Goal: Information Seeking & Learning: Check status

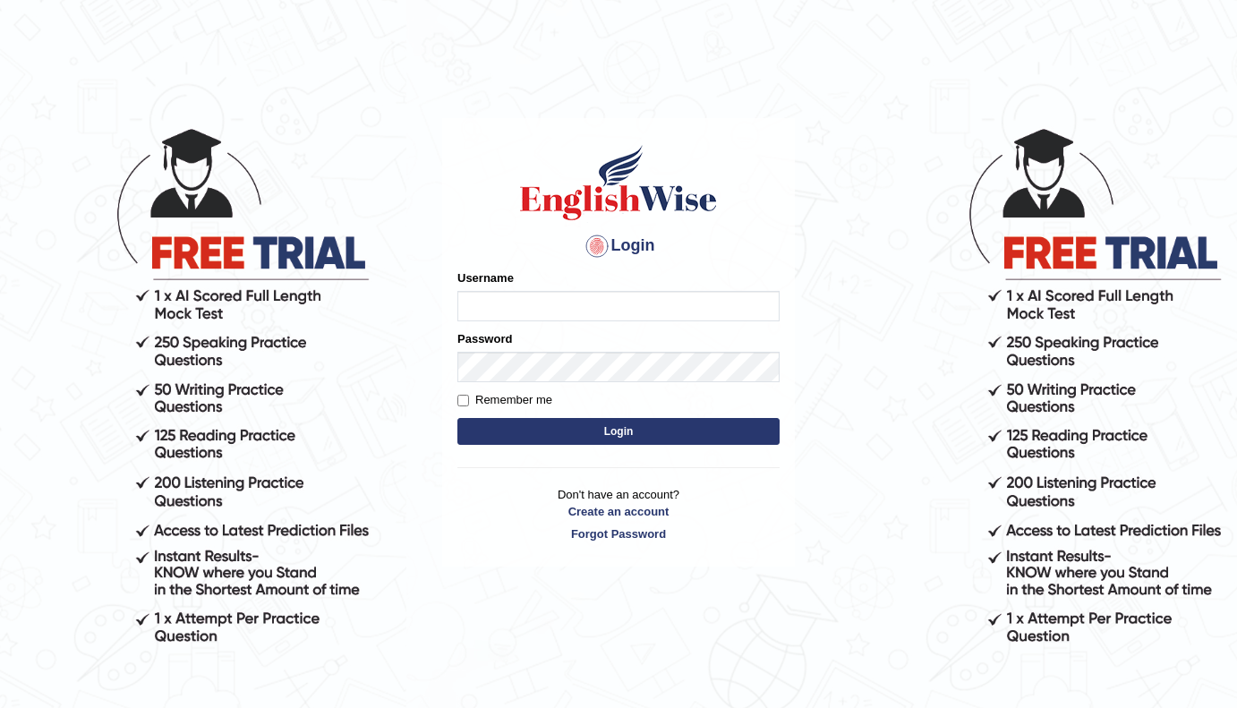
type input "[PERSON_NAME]"
click at [620, 421] on button "Login" at bounding box center [618, 431] width 322 height 27
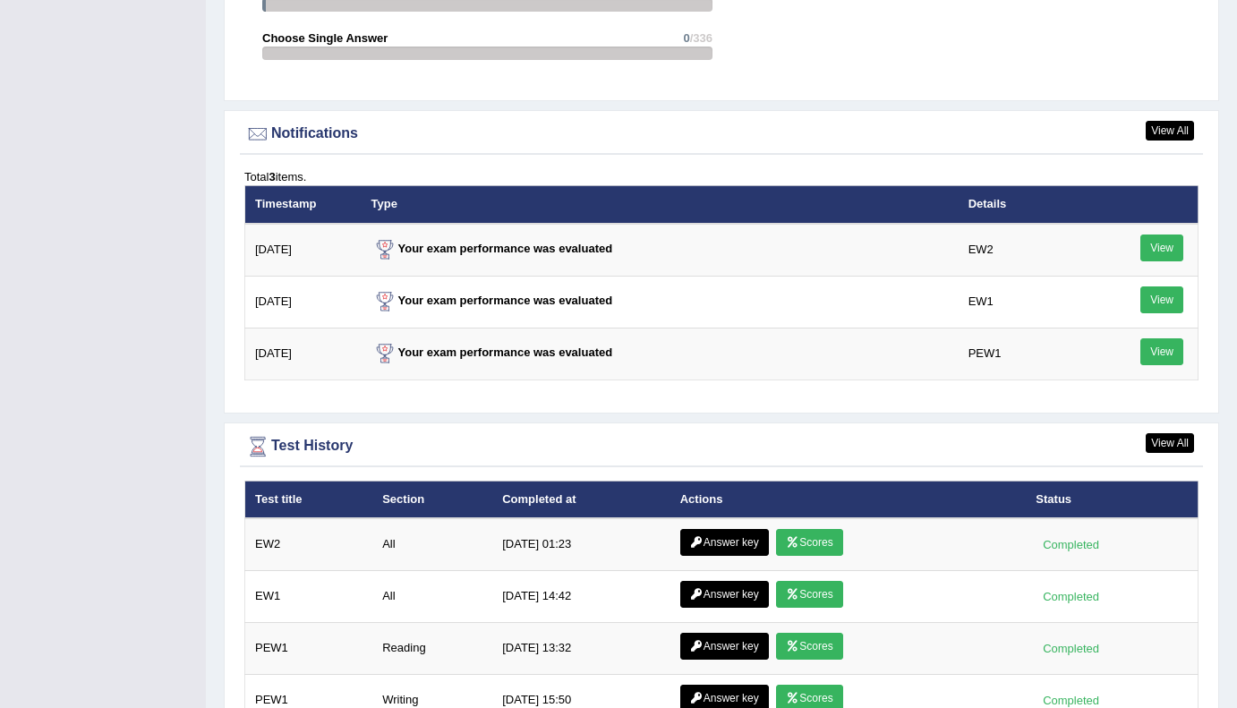
scroll to position [2292, 0]
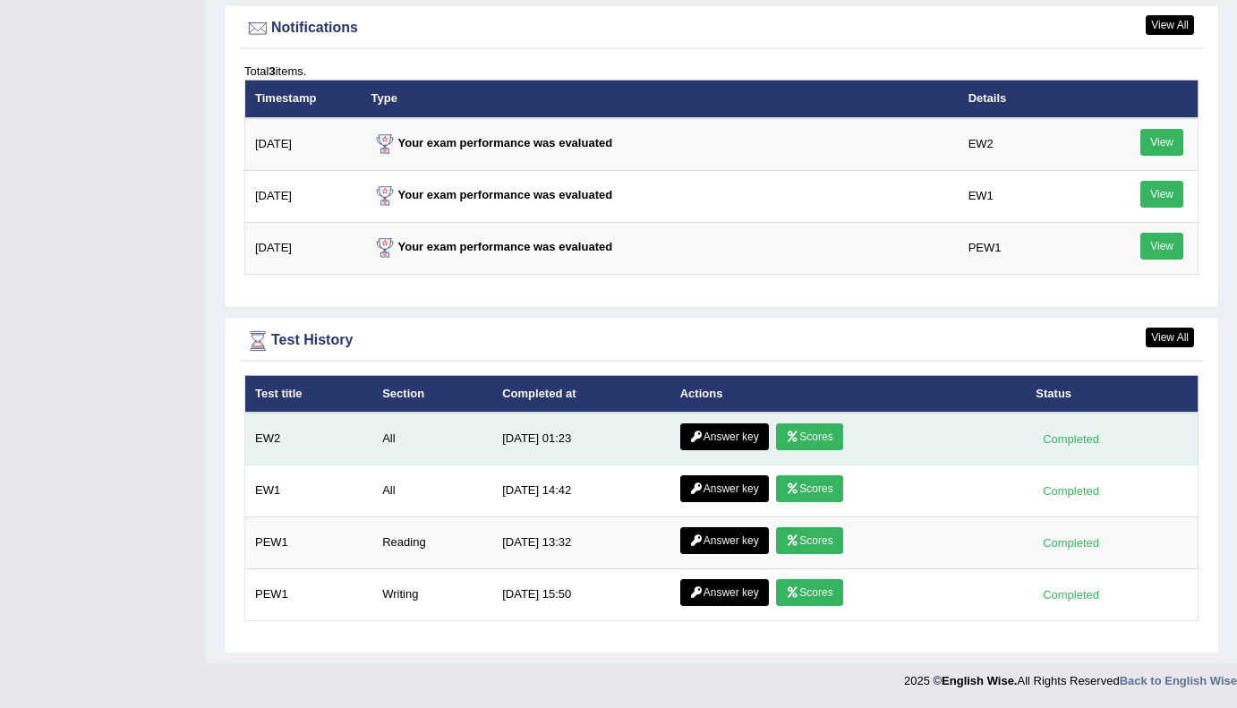
click at [826, 434] on link "Scores" at bounding box center [809, 436] width 66 height 27
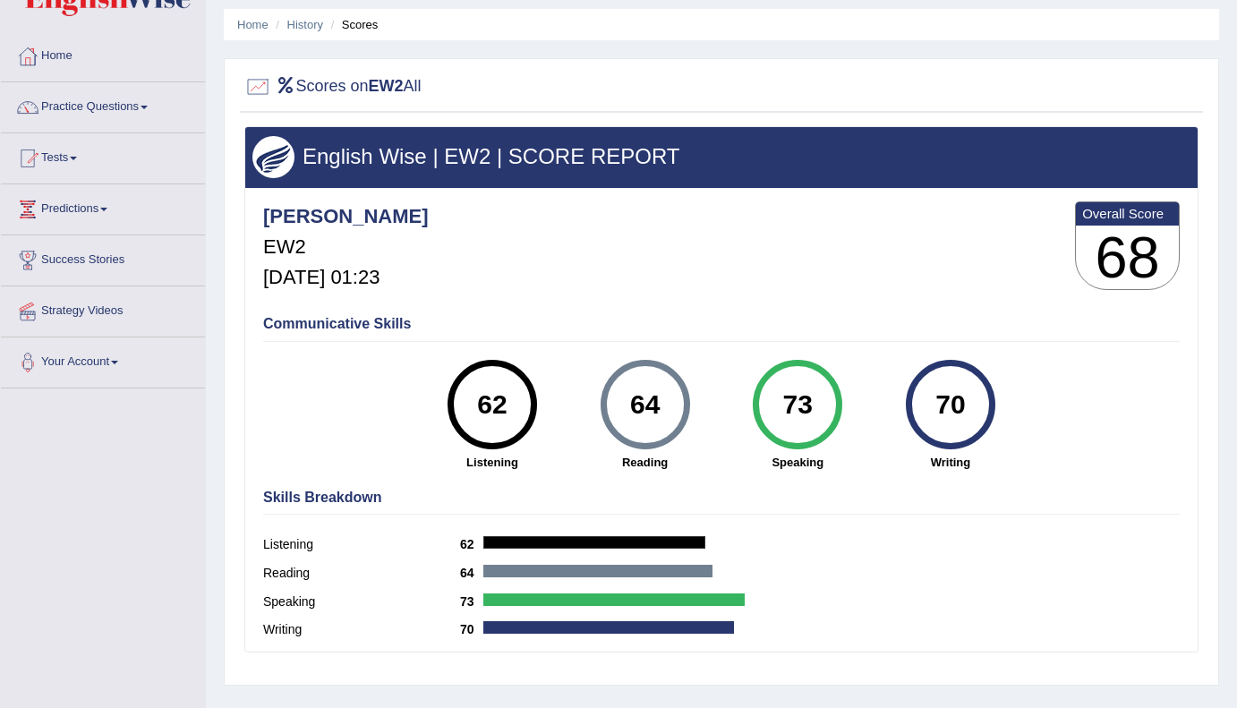
scroll to position [65, 0]
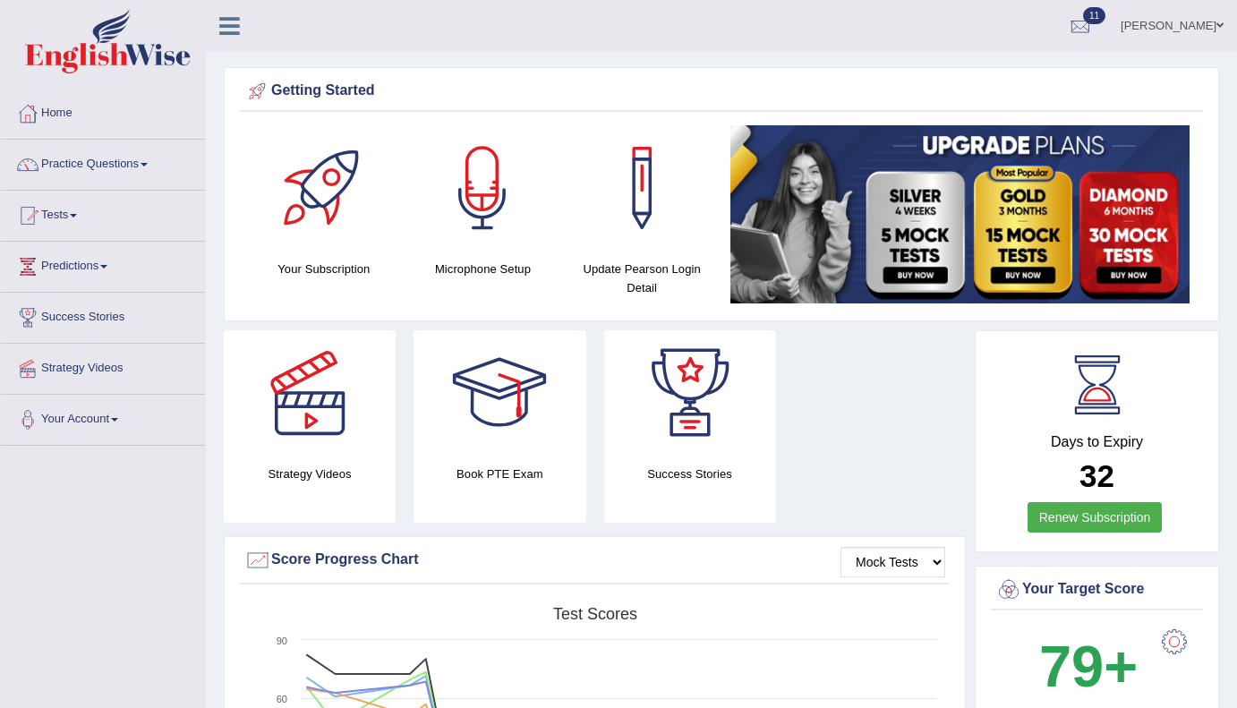
scroll to position [2178, 0]
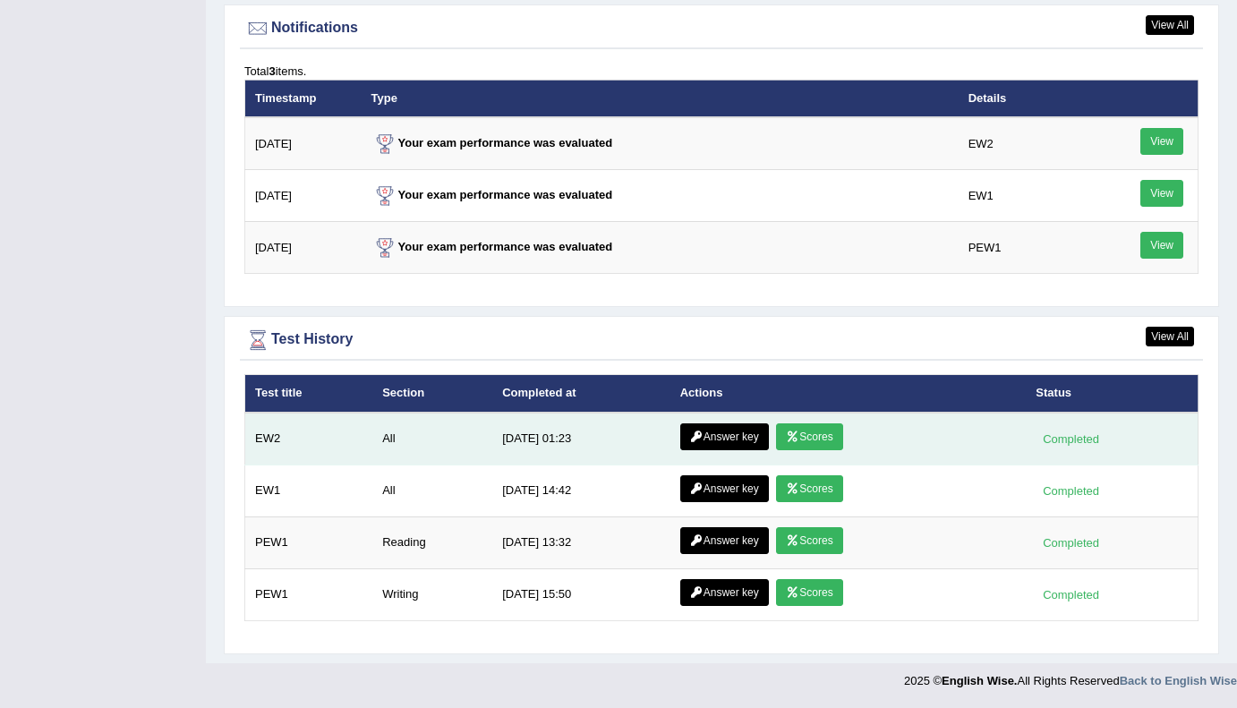
click at [729, 438] on link "Answer key" at bounding box center [724, 436] width 89 height 27
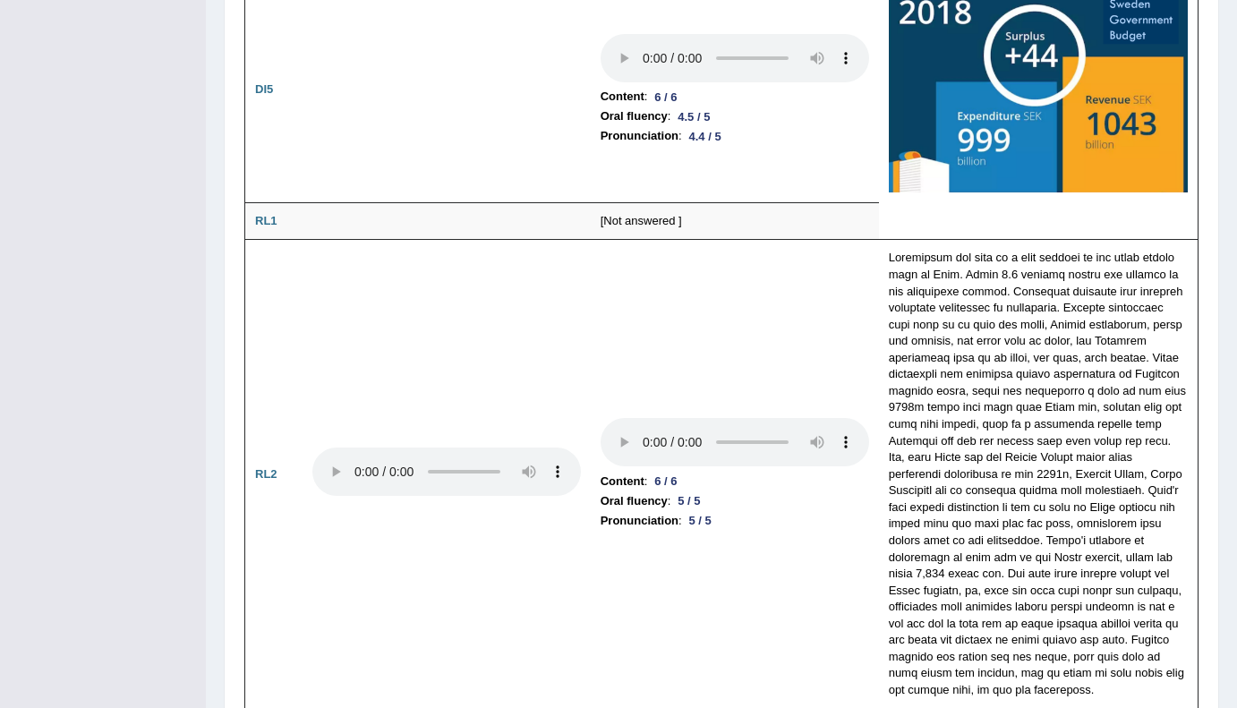
scroll to position [3640, 0]
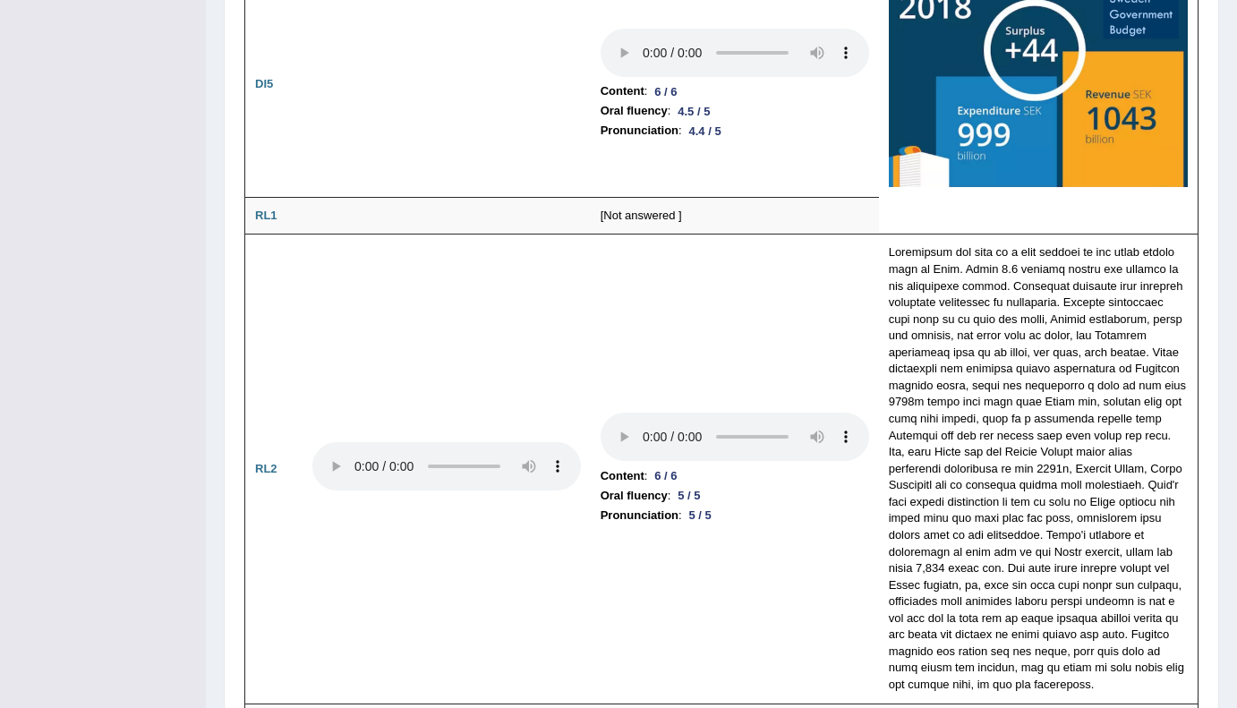
click at [786, 506] on li "Pronunciation : 5 / 5" at bounding box center [735, 516] width 269 height 20
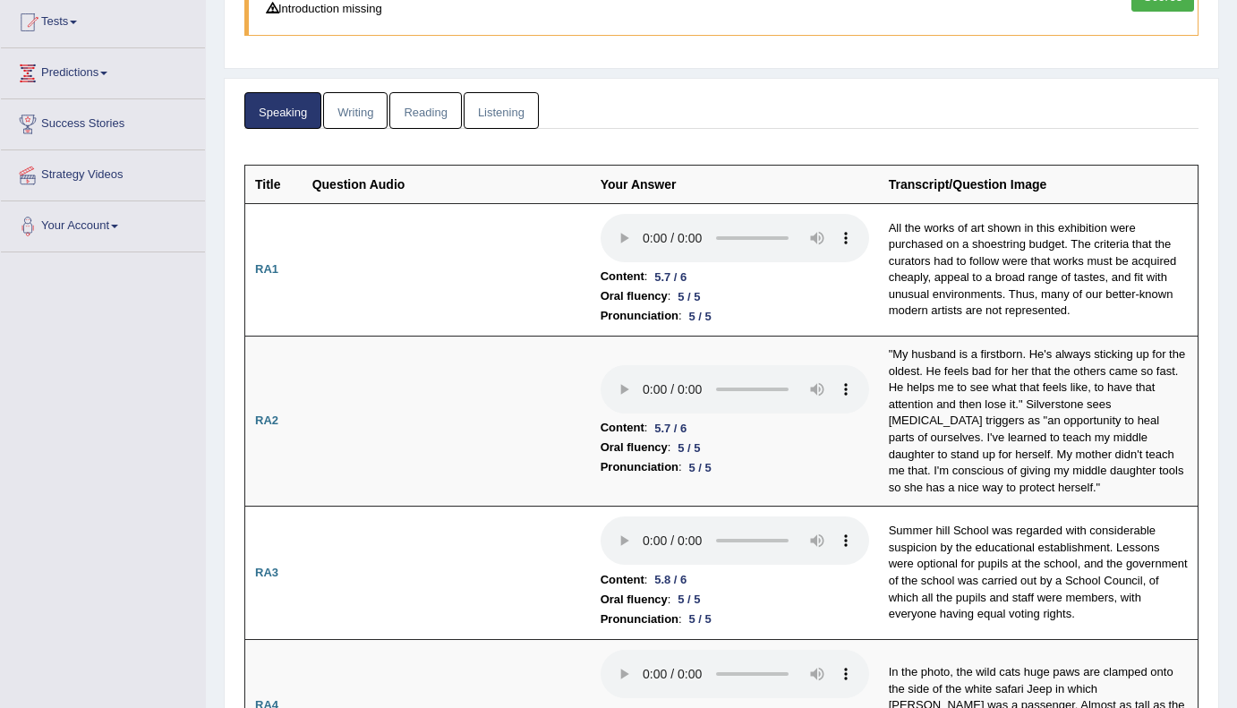
scroll to position [0, 0]
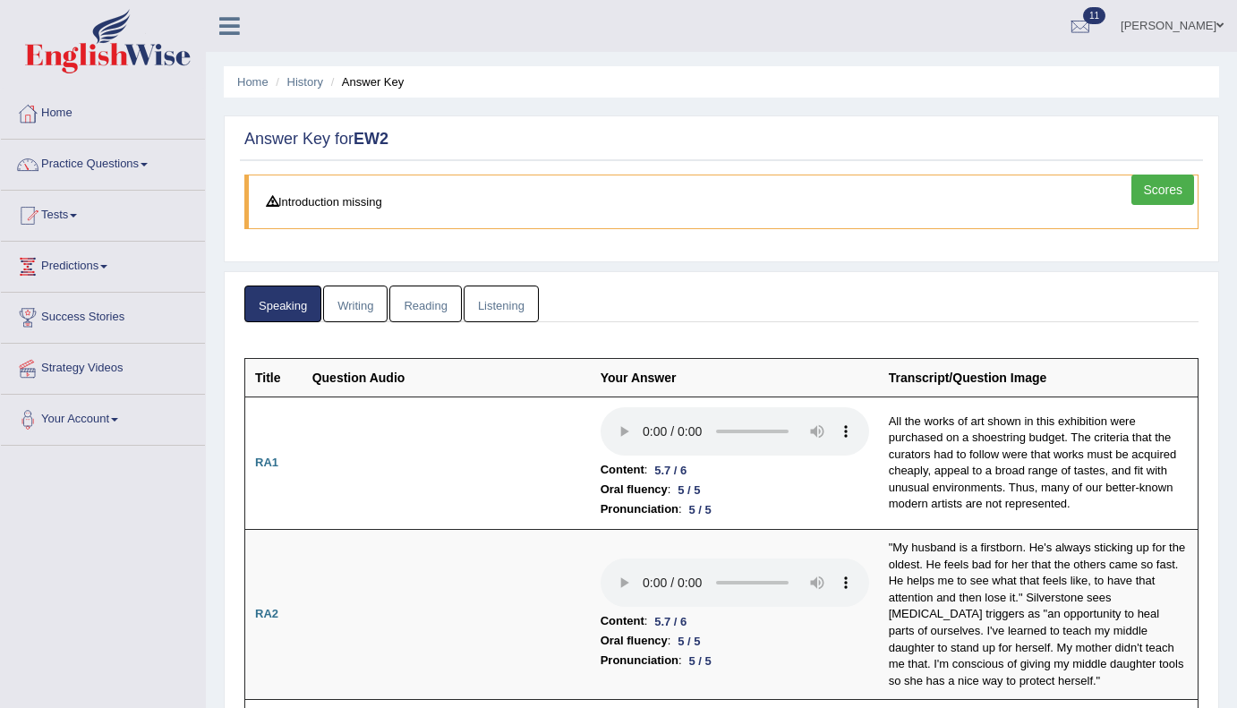
click at [357, 307] on link "Writing" at bounding box center [355, 304] width 64 height 37
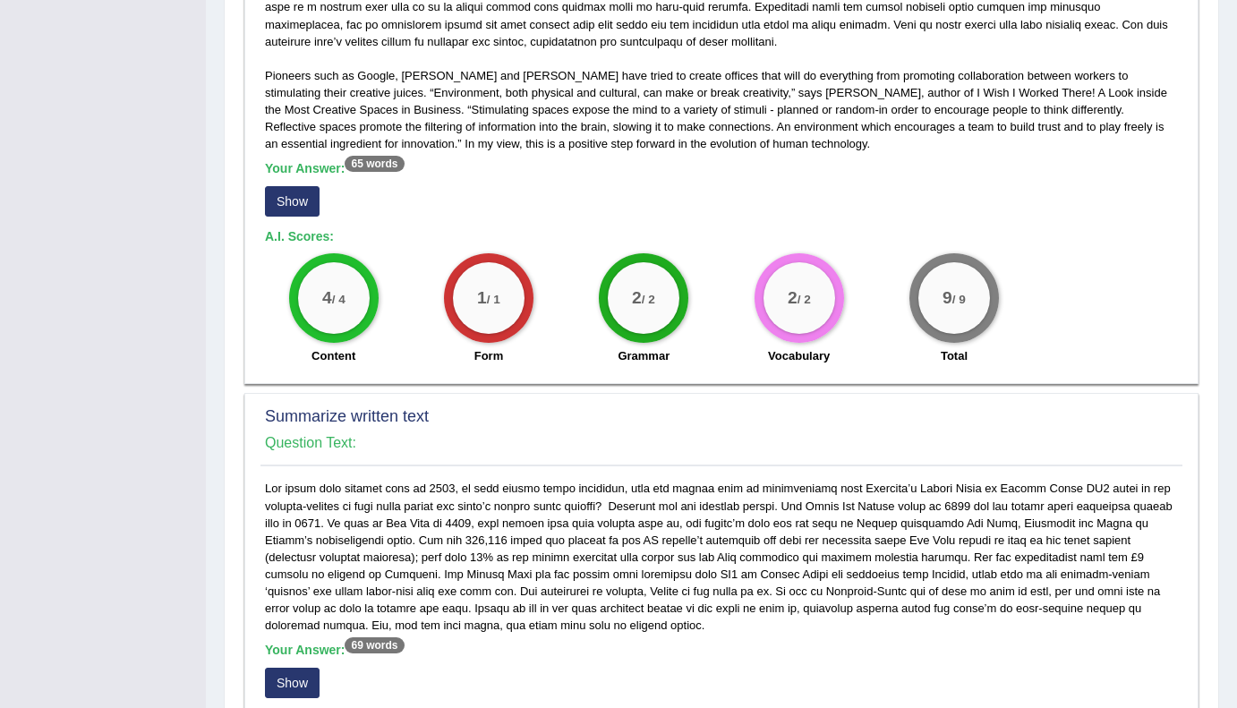
scroll to position [518, 0]
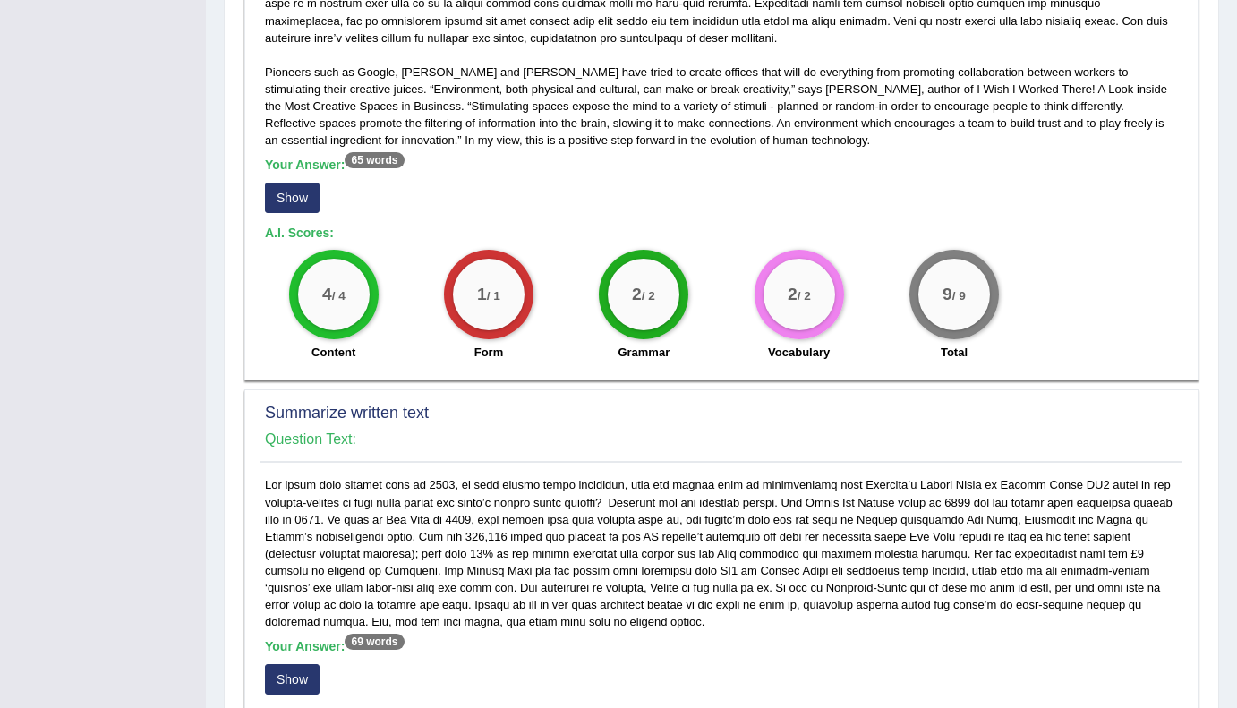
click at [292, 197] on button "Show" at bounding box center [292, 198] width 55 height 30
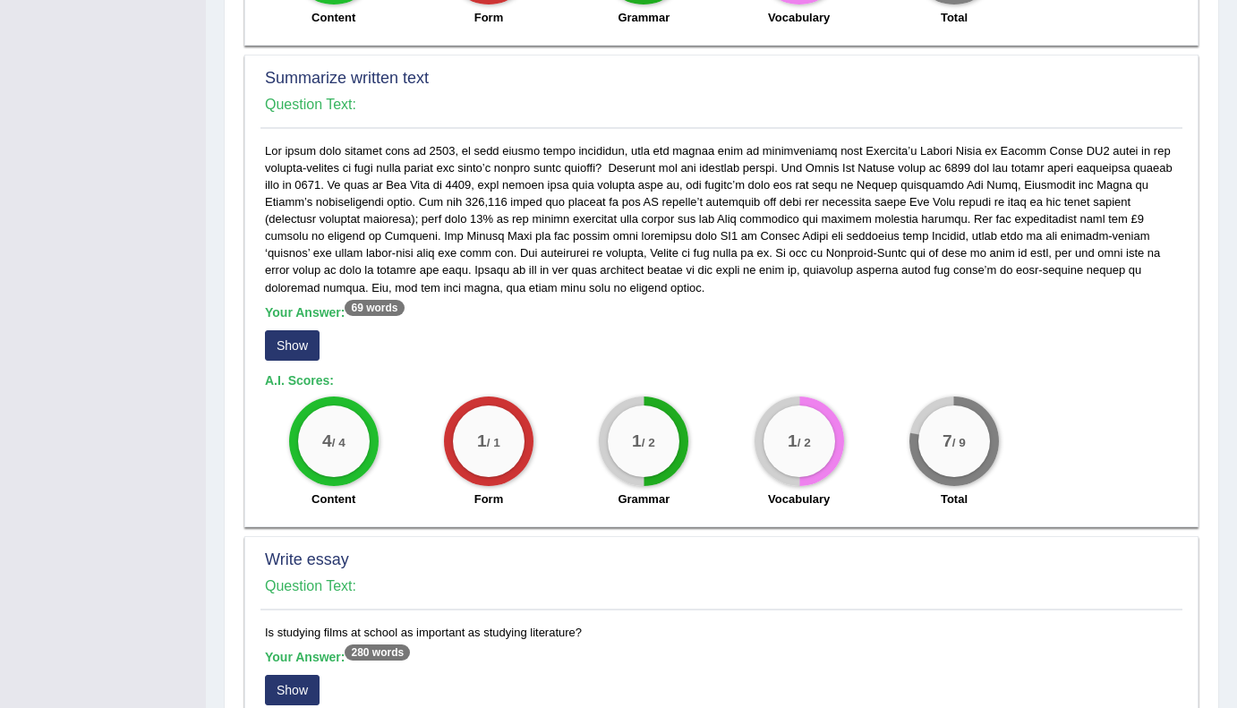
scroll to position [870, 0]
click at [292, 346] on button "Show" at bounding box center [292, 344] width 55 height 30
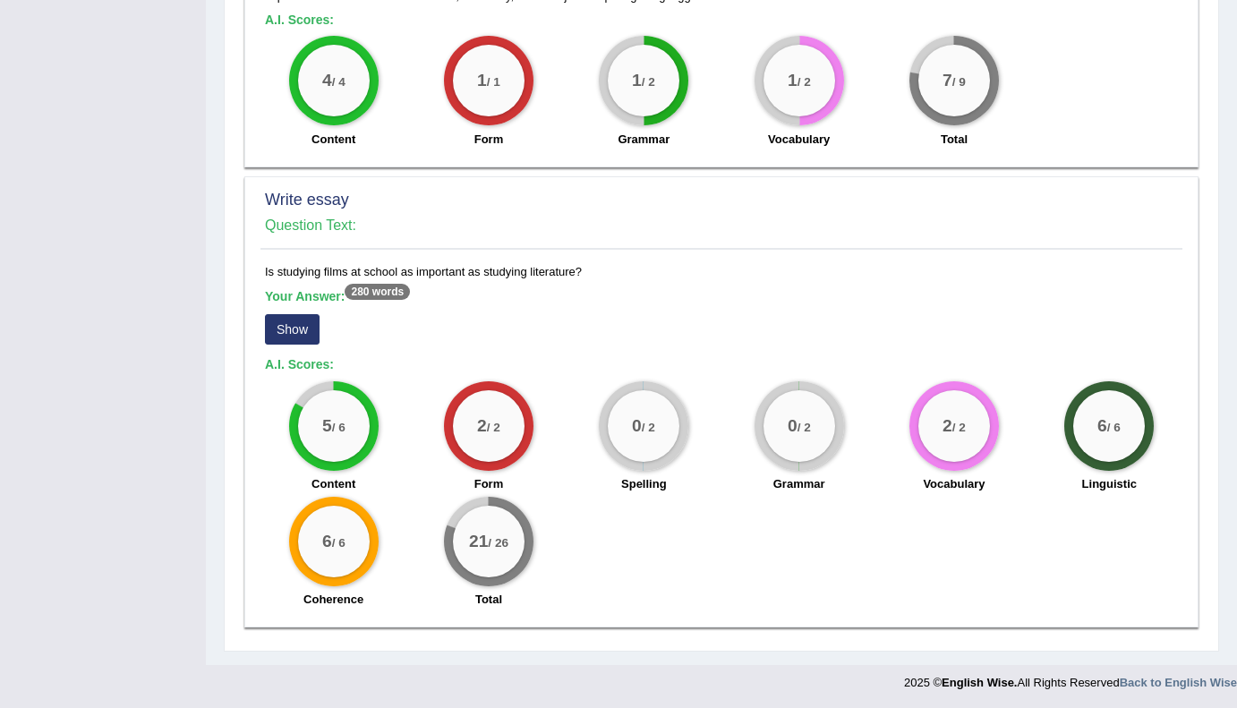
scroll to position [1249, 0]
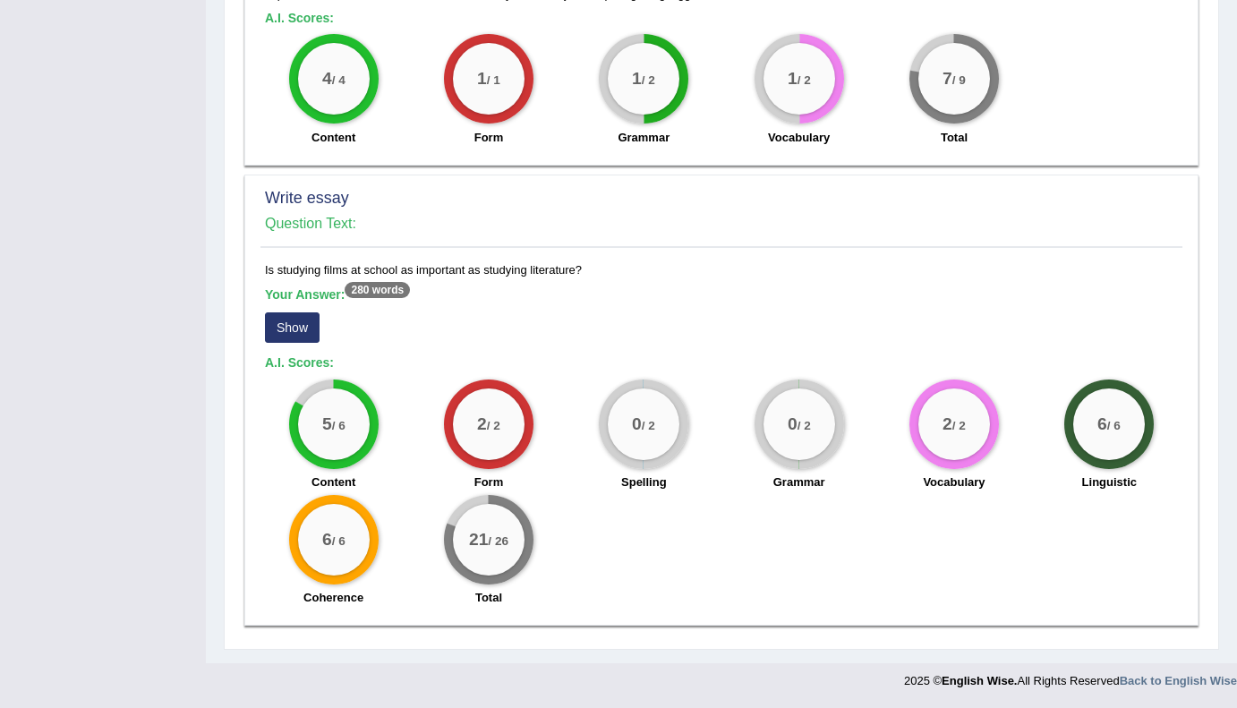
click at [293, 329] on button "Show" at bounding box center [292, 327] width 55 height 30
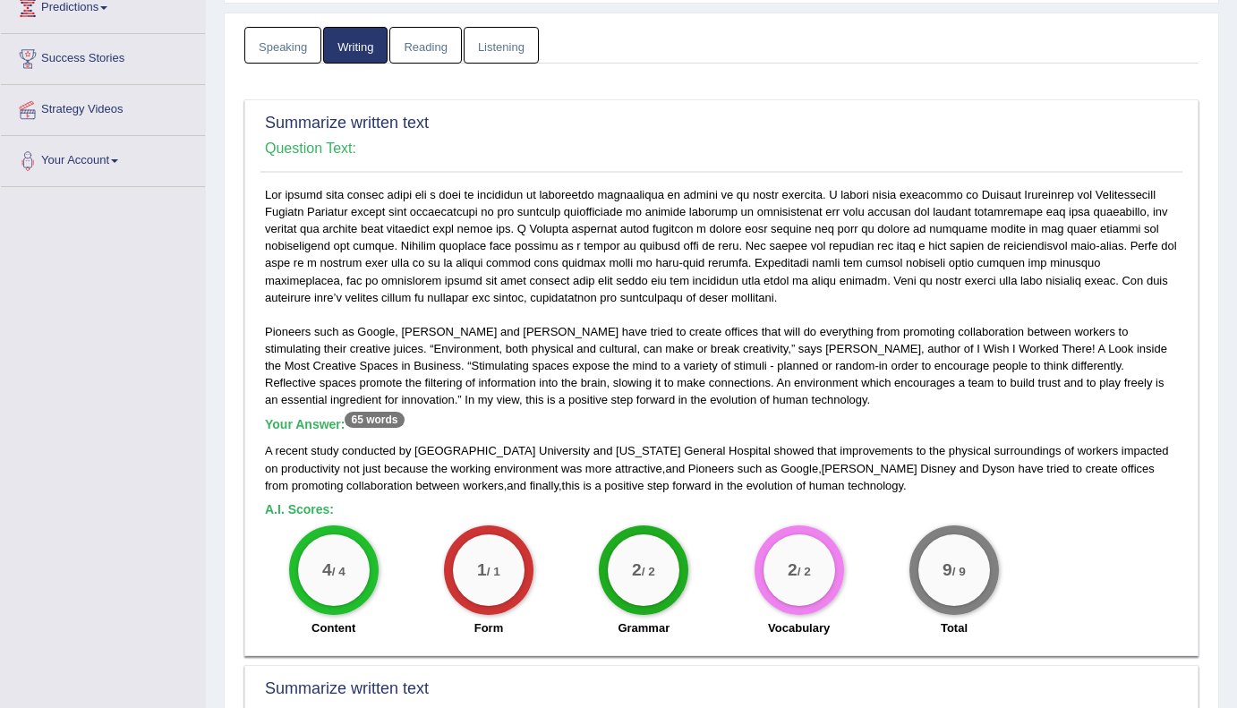
scroll to position [0, 0]
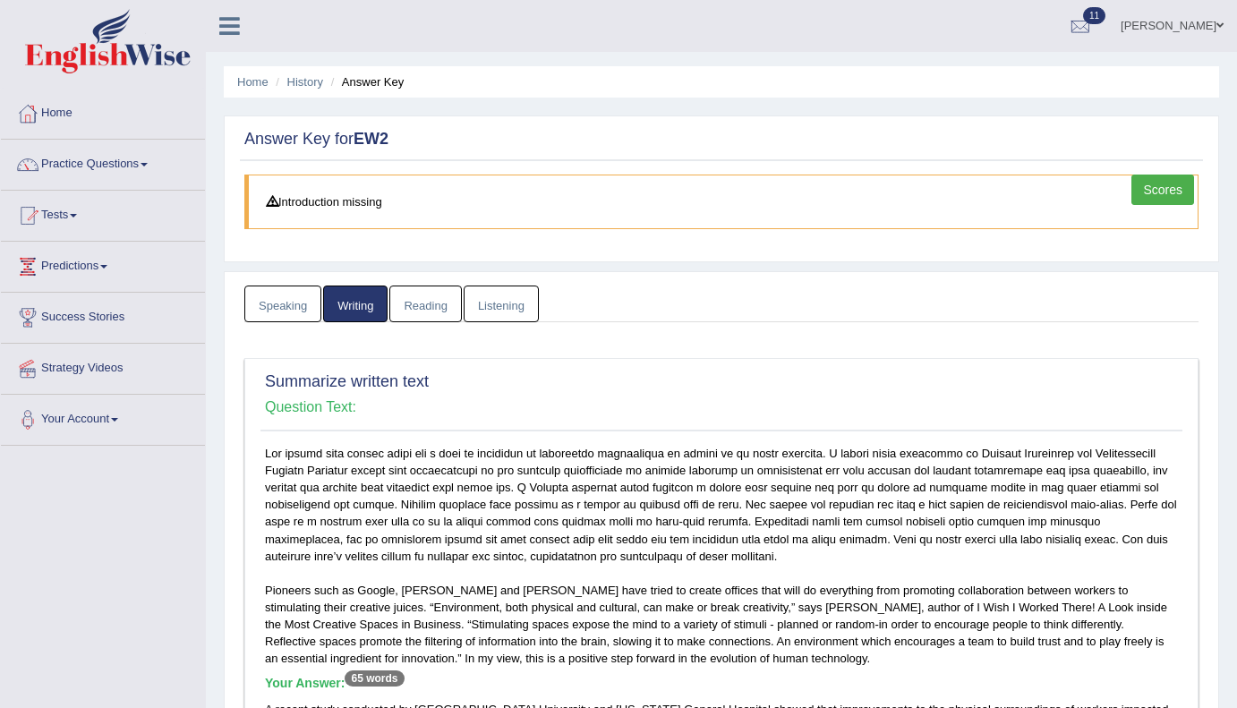
click at [429, 307] on link "Reading" at bounding box center [425, 304] width 72 height 37
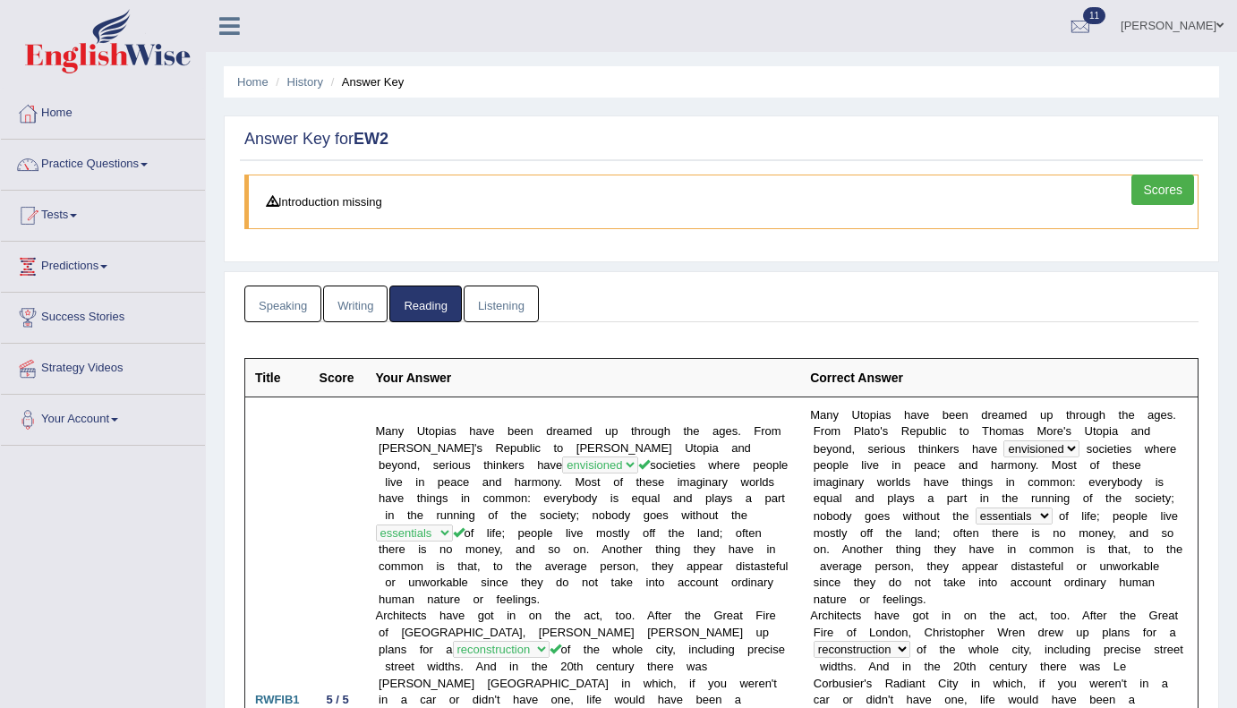
click at [509, 310] on link "Listening" at bounding box center [501, 304] width 75 height 37
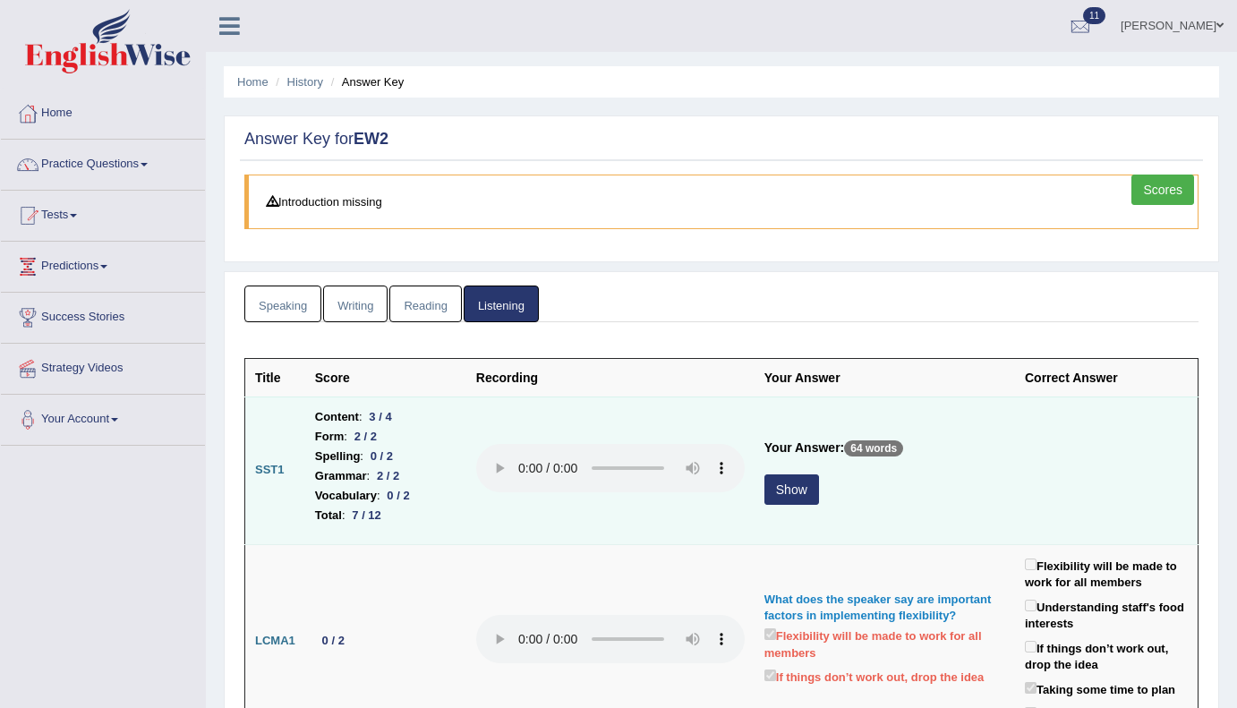
click at [806, 499] on button "Show" at bounding box center [791, 489] width 55 height 30
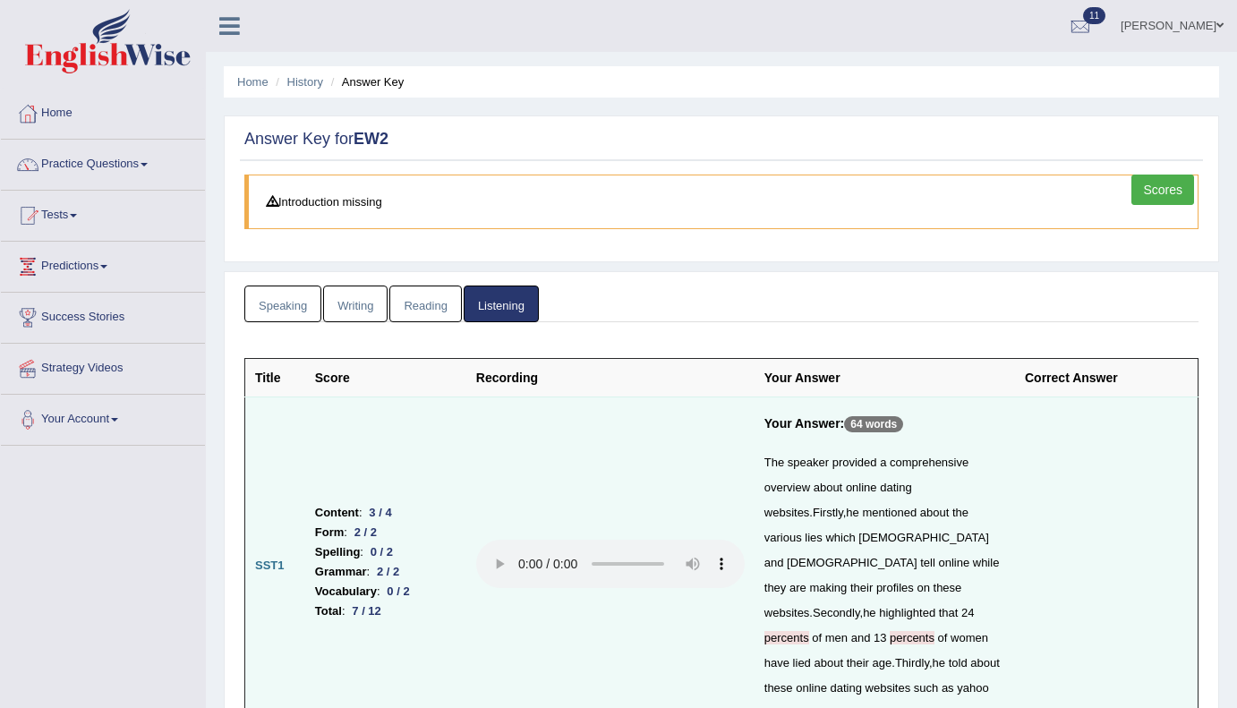
click at [303, 300] on link "Speaking" at bounding box center [282, 304] width 77 height 37
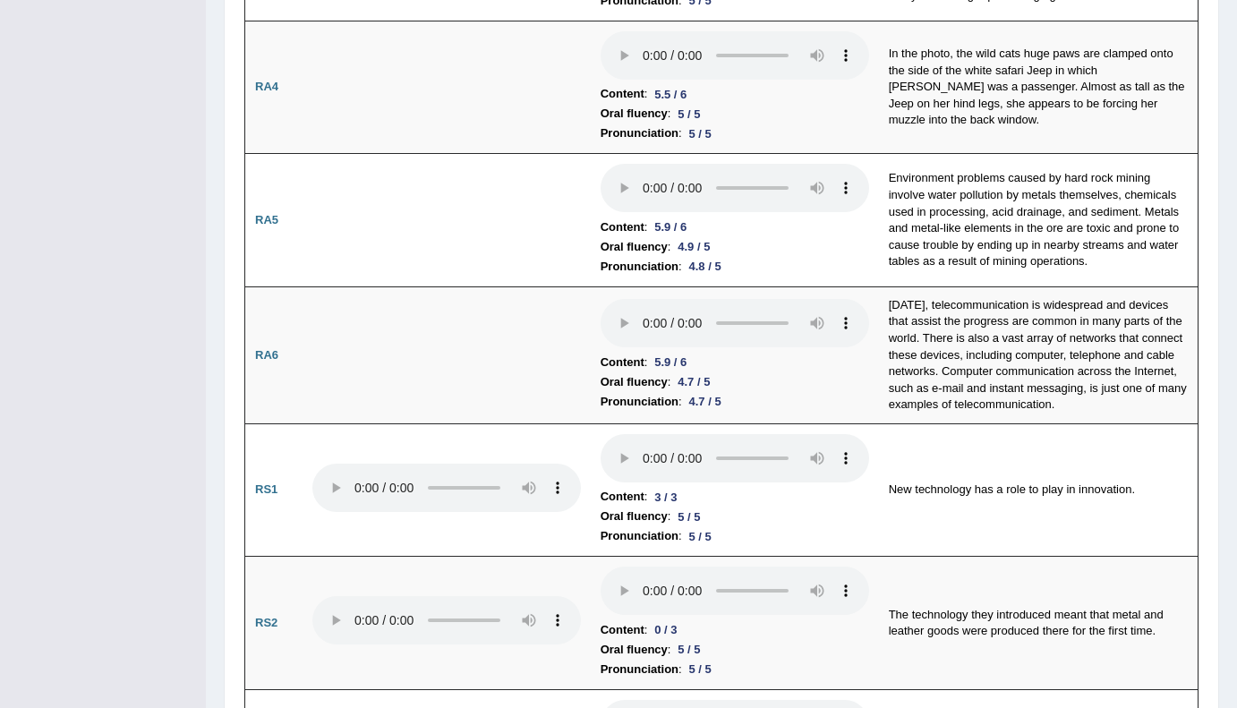
scroll to position [797, 0]
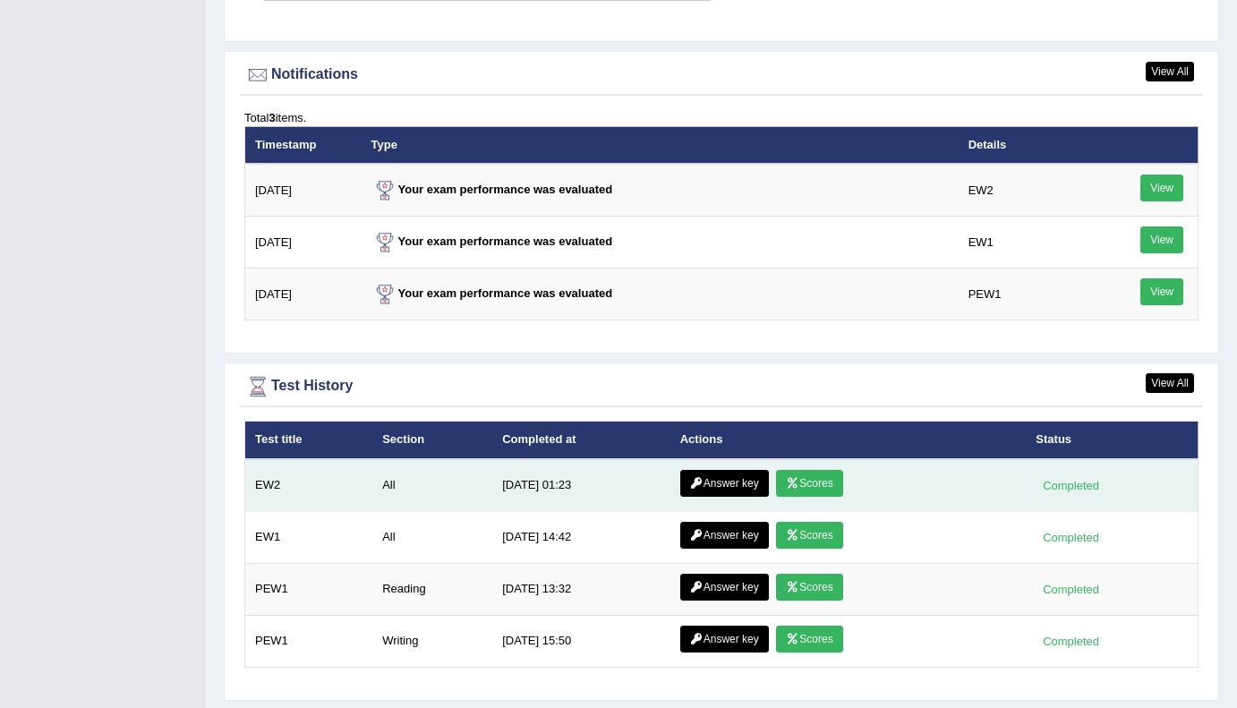
scroll to position [2121, 0]
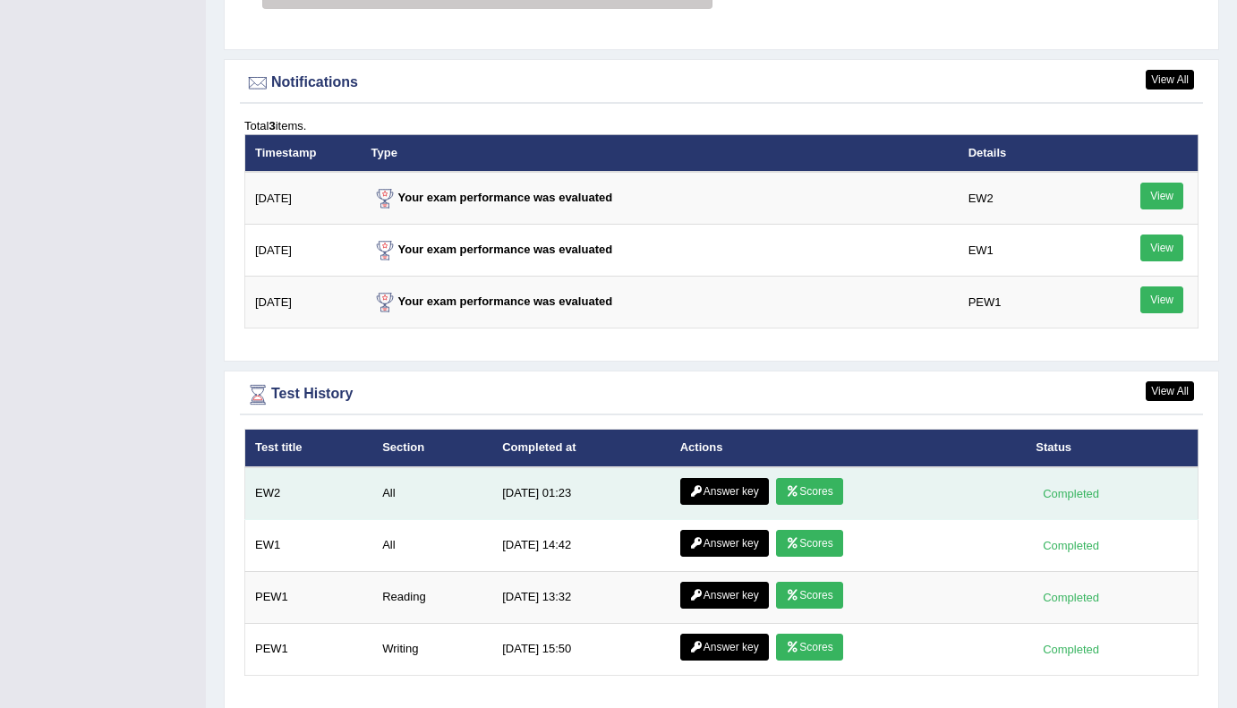
click at [825, 496] on link "Scores" at bounding box center [809, 491] width 66 height 27
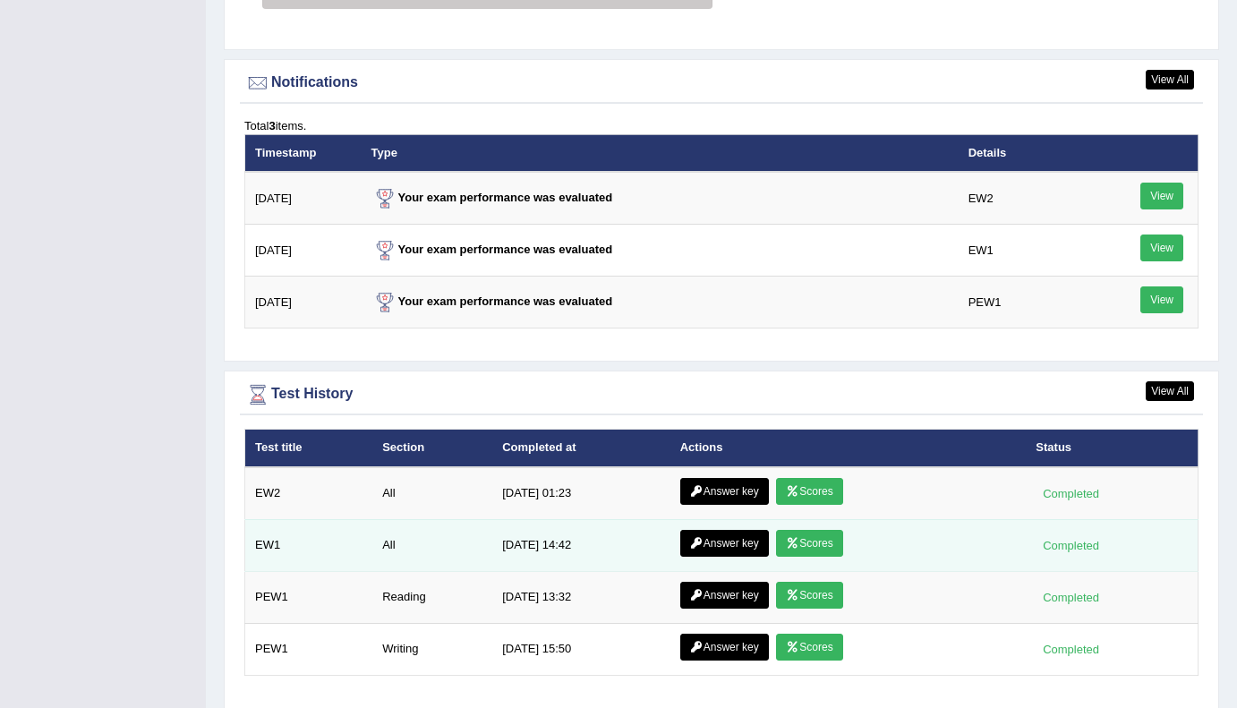
click at [805, 552] on link "Scores" at bounding box center [809, 543] width 66 height 27
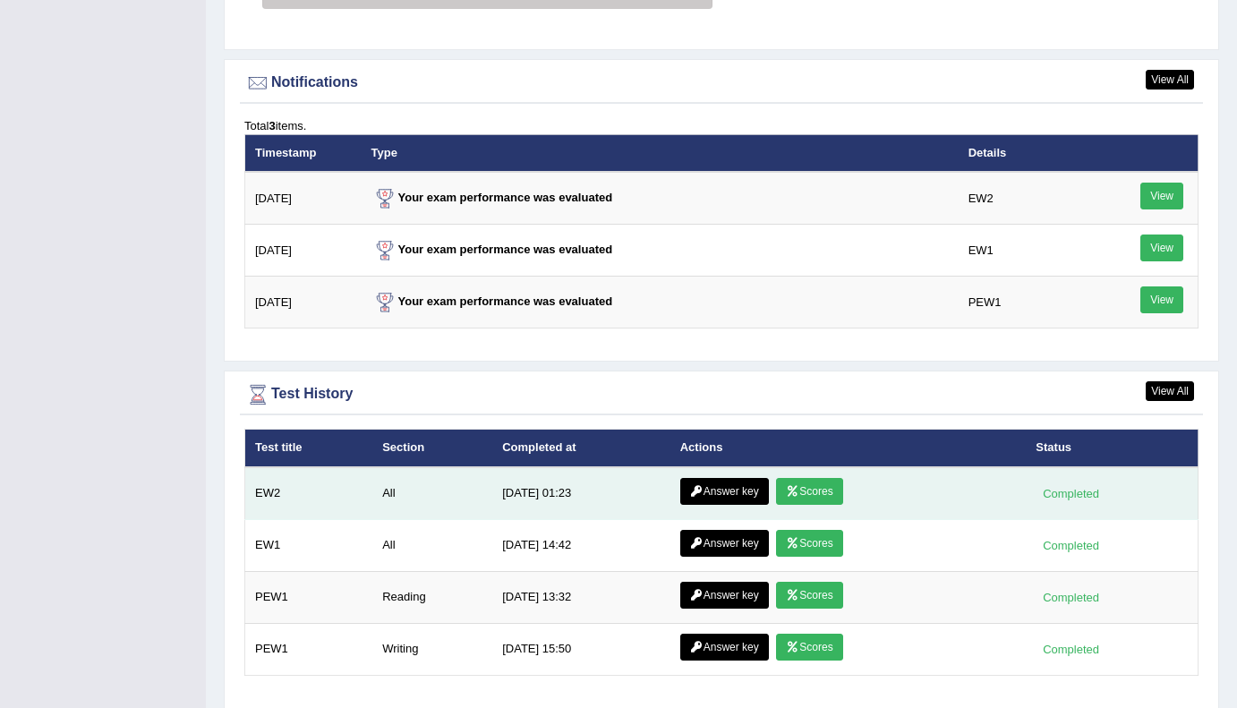
click at [804, 491] on link "Scores" at bounding box center [809, 491] width 66 height 27
click at [716, 491] on link "Answer key" at bounding box center [724, 491] width 89 height 27
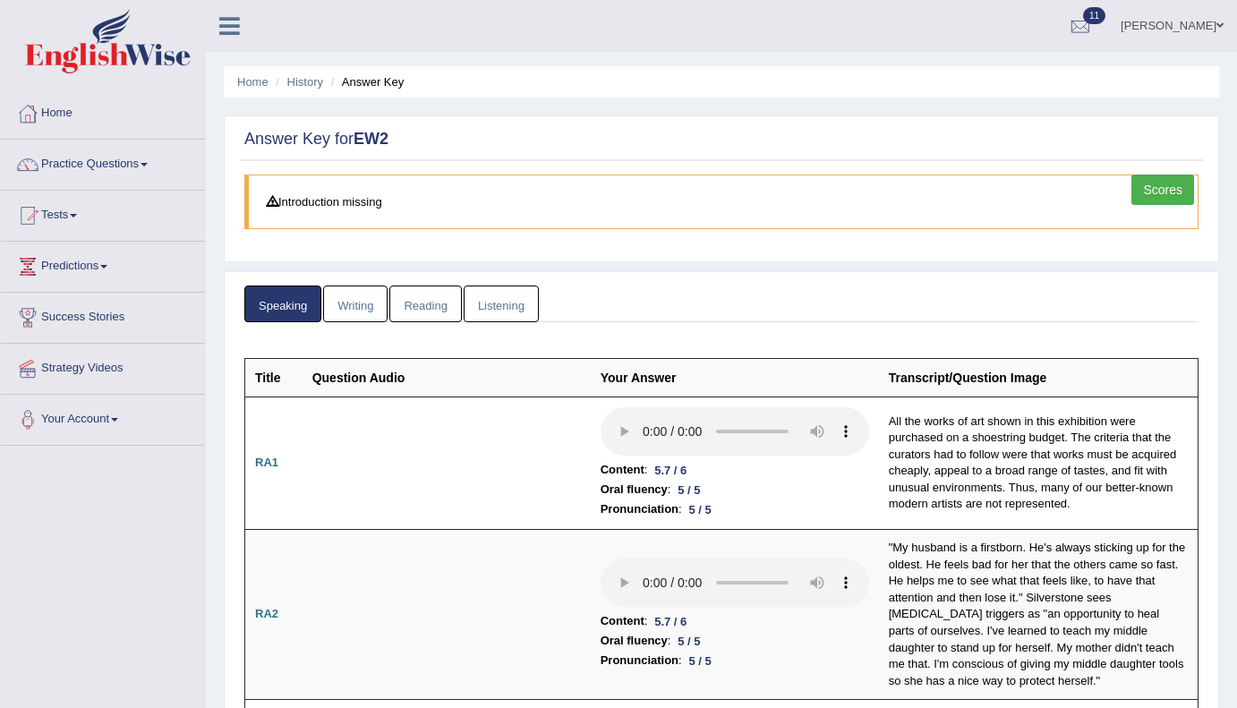
click at [351, 309] on link "Writing" at bounding box center [355, 304] width 64 height 37
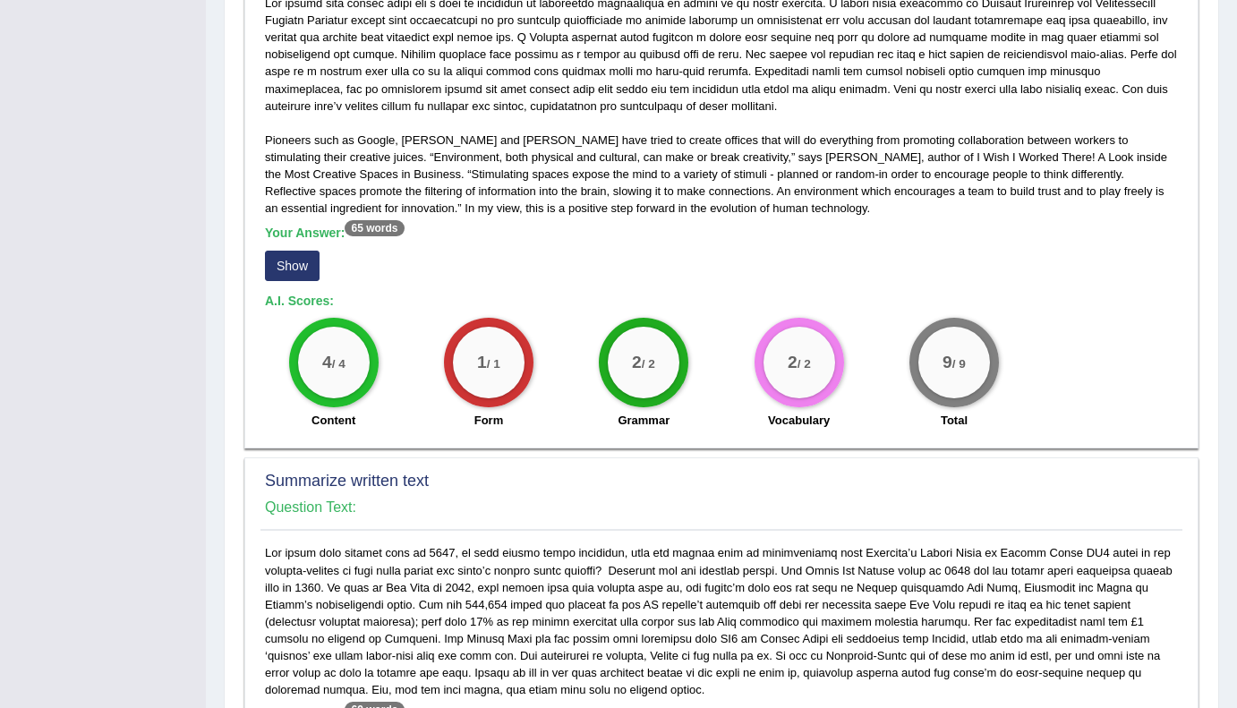
scroll to position [457, 0]
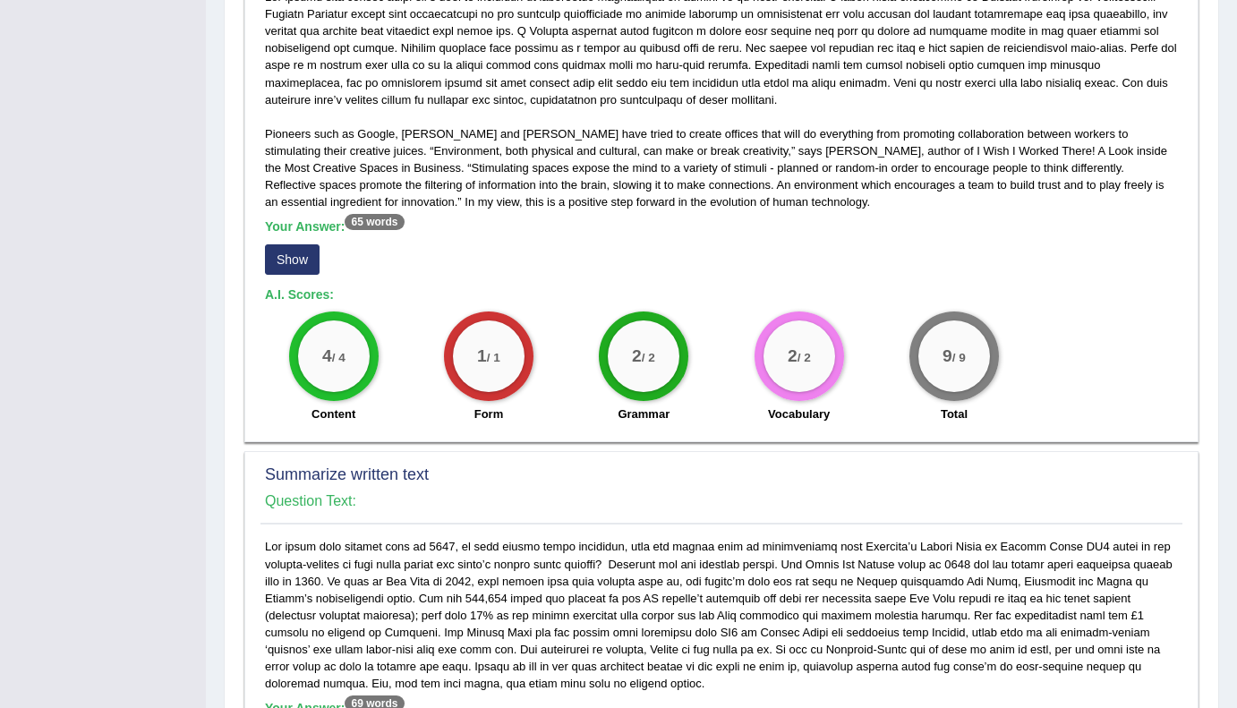
click at [289, 258] on button "Show" at bounding box center [292, 259] width 55 height 30
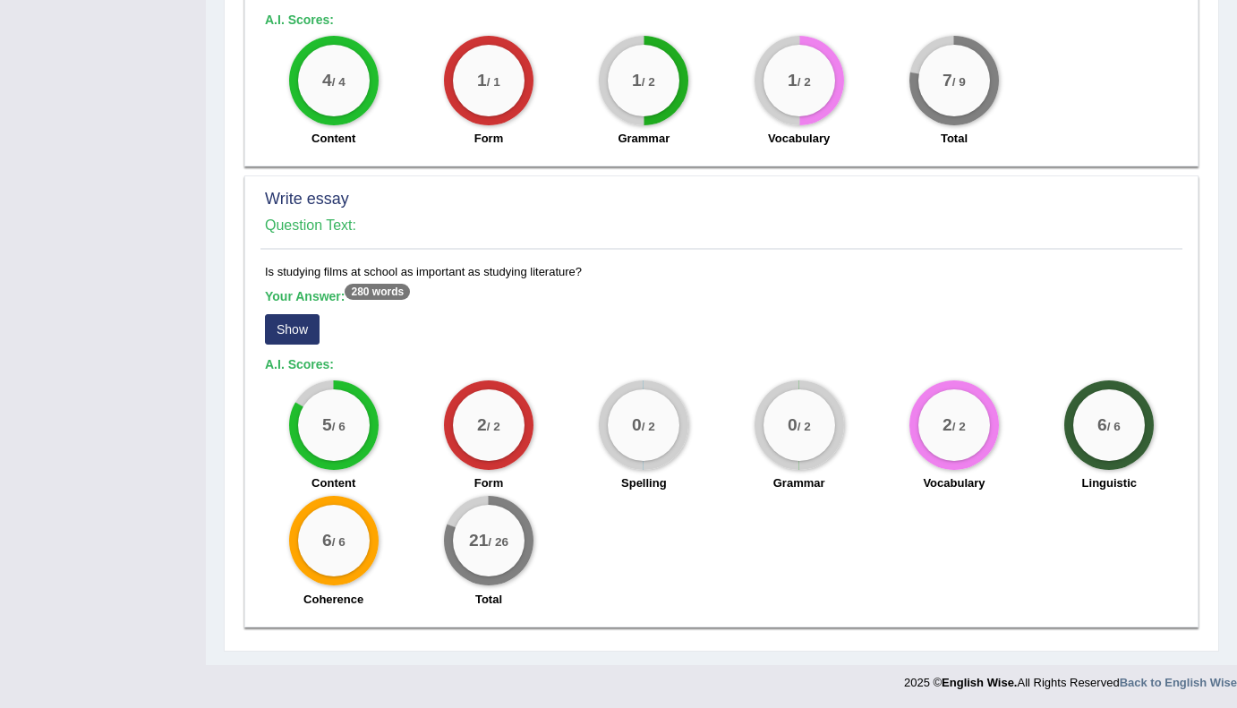
scroll to position [1232, 0]
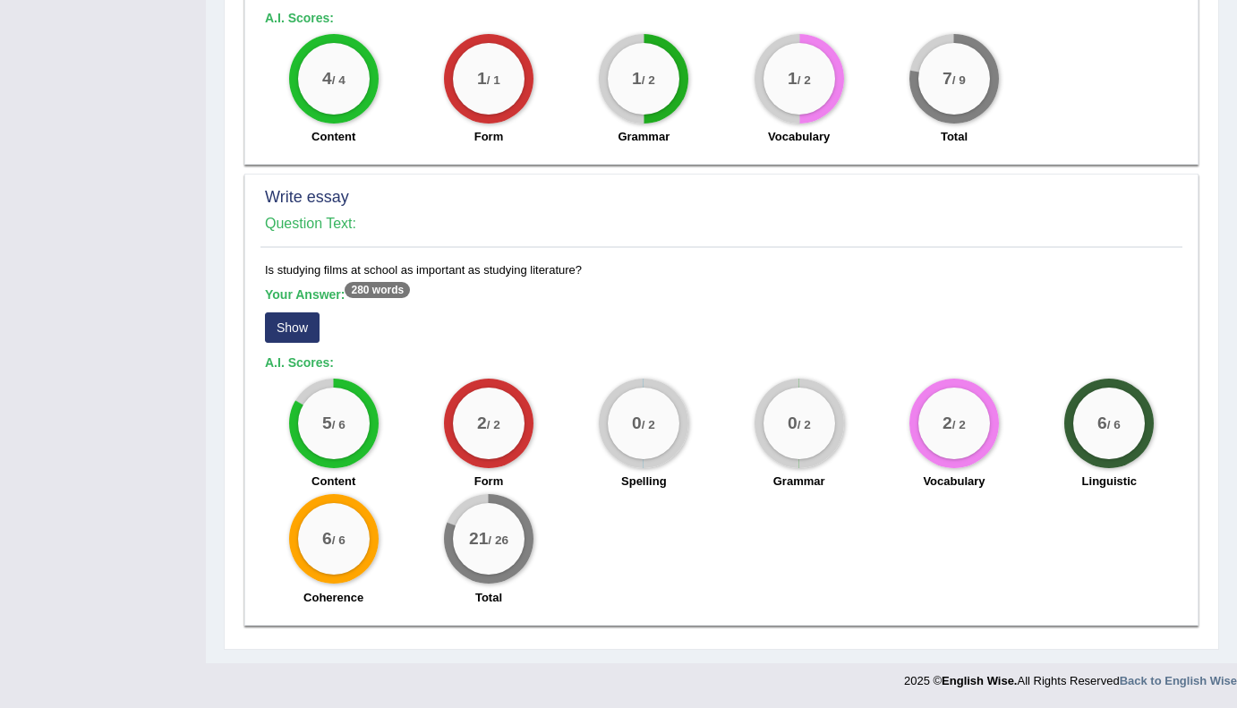
click at [296, 324] on button "Show" at bounding box center [292, 327] width 55 height 30
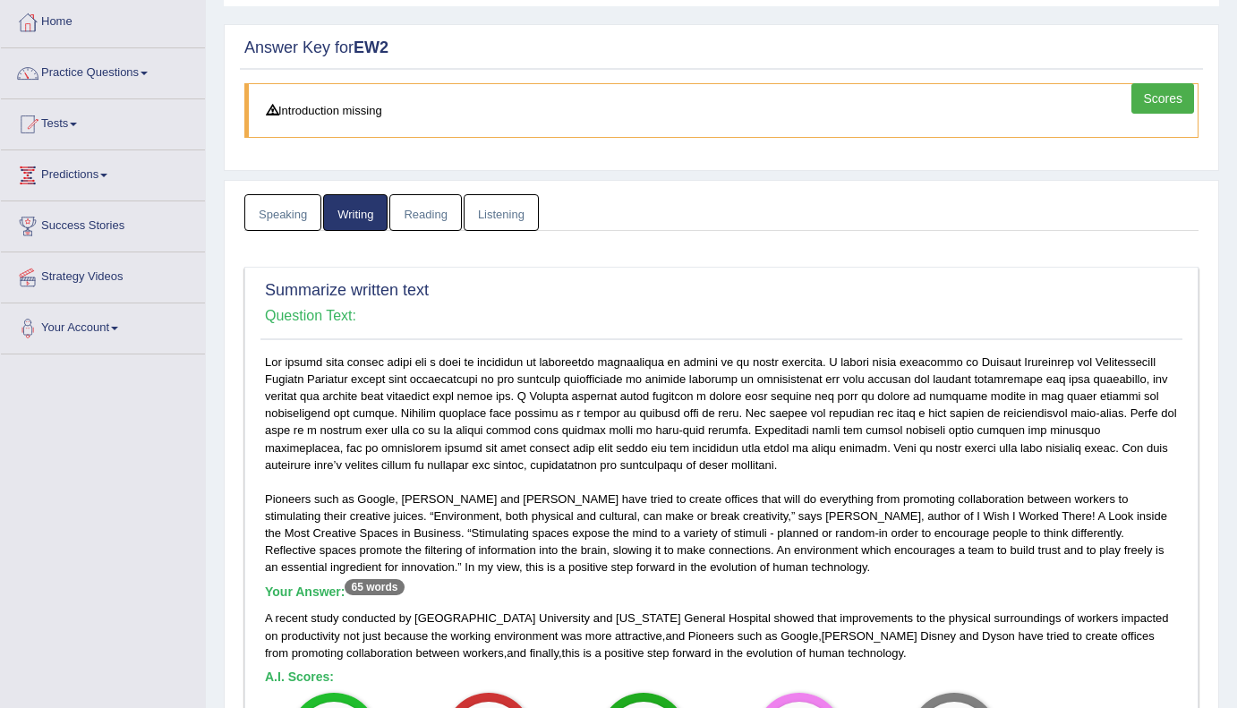
scroll to position [0, 0]
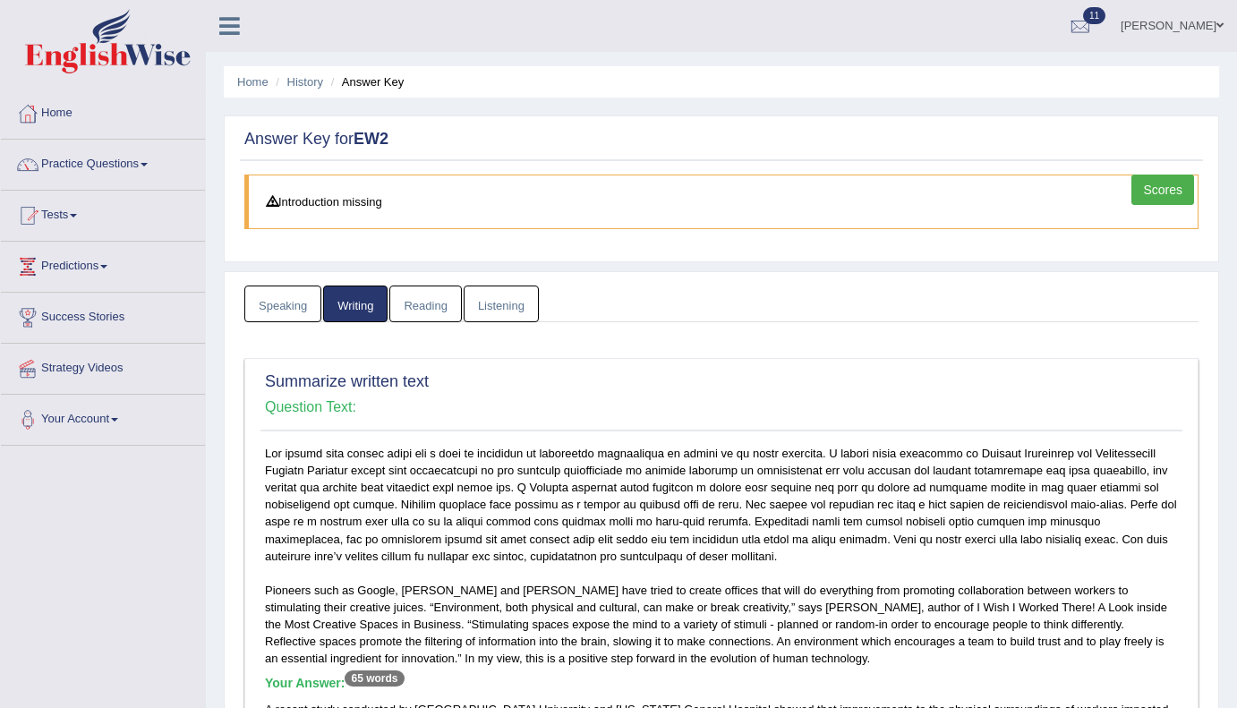
click at [504, 311] on link "Listening" at bounding box center [501, 304] width 75 height 37
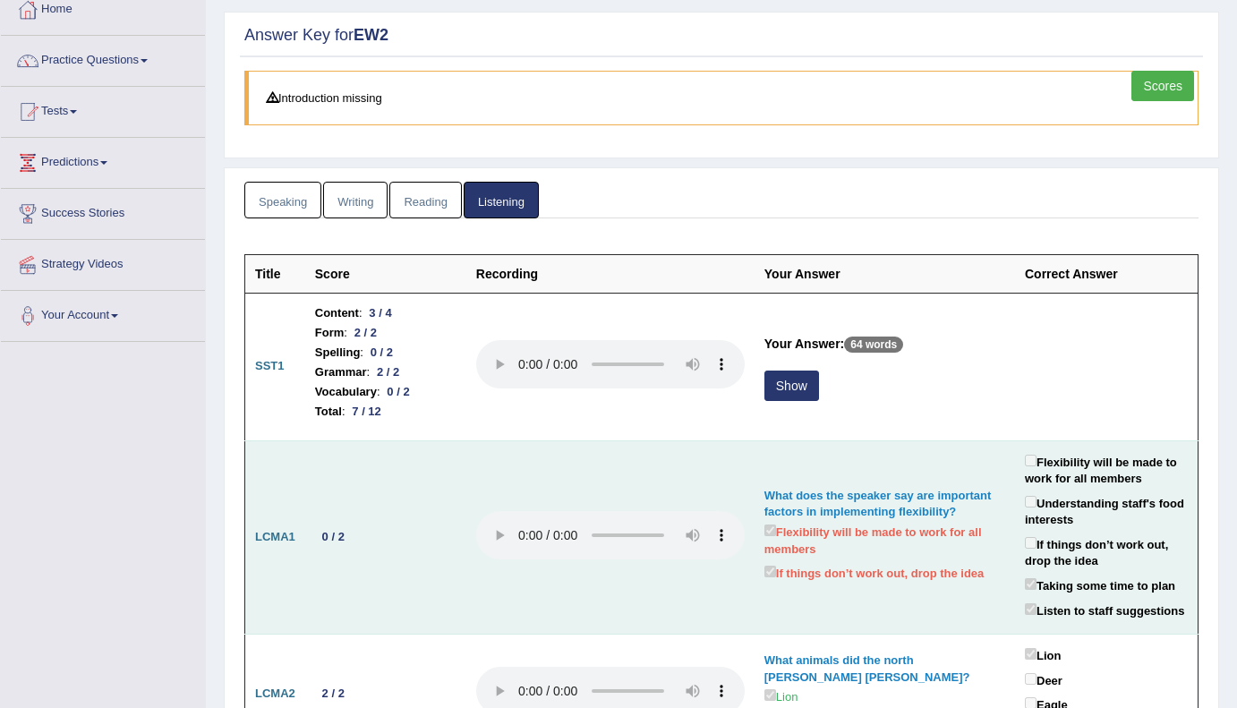
scroll to position [105, 0]
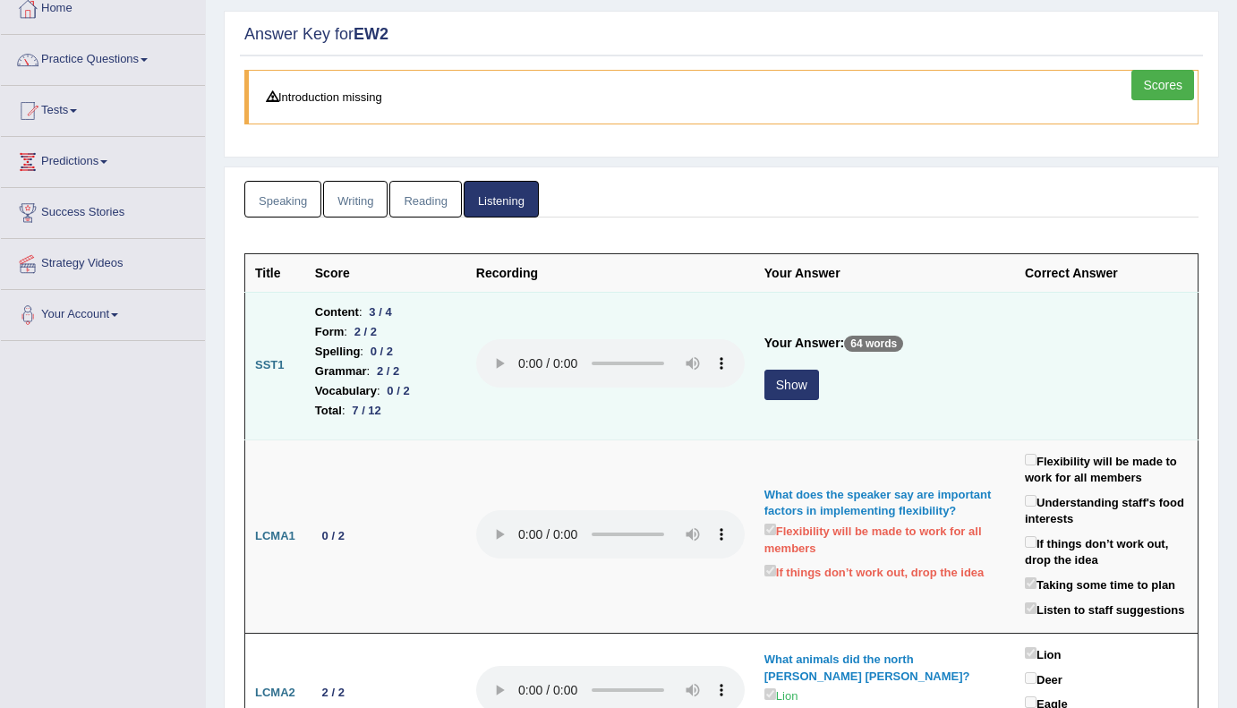
click at [802, 384] on button "Show" at bounding box center [791, 385] width 55 height 30
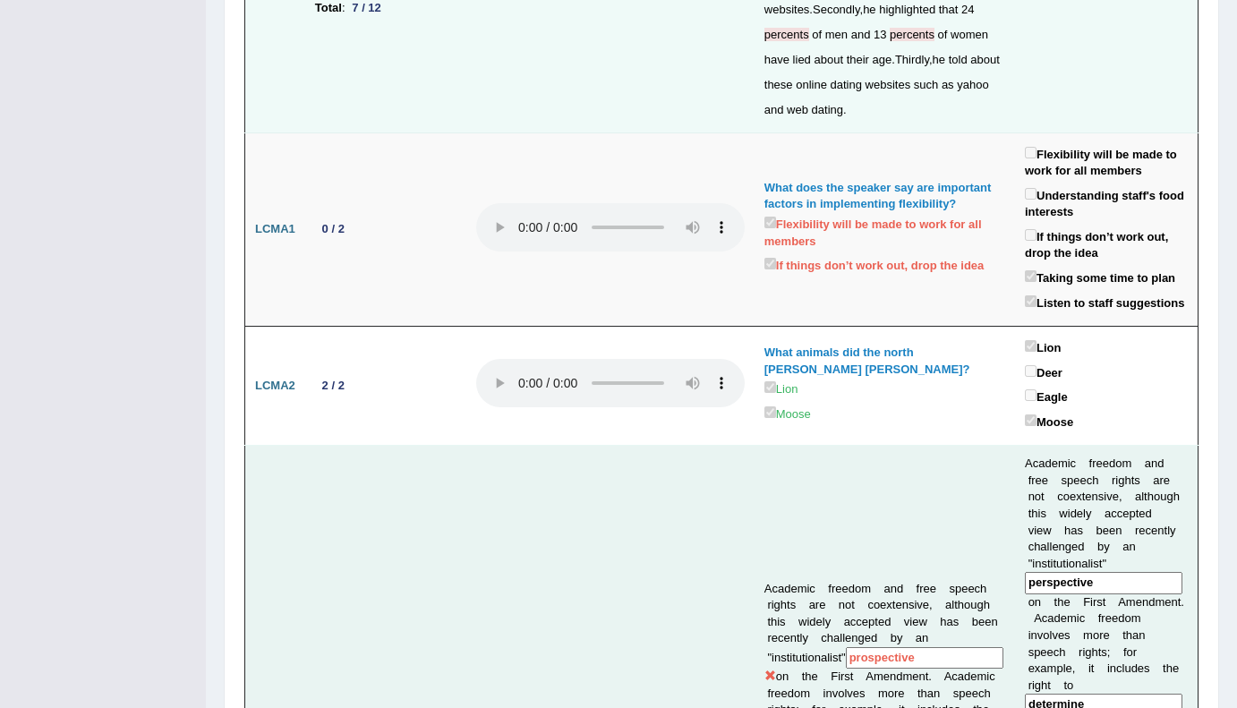
scroll to position [0, 0]
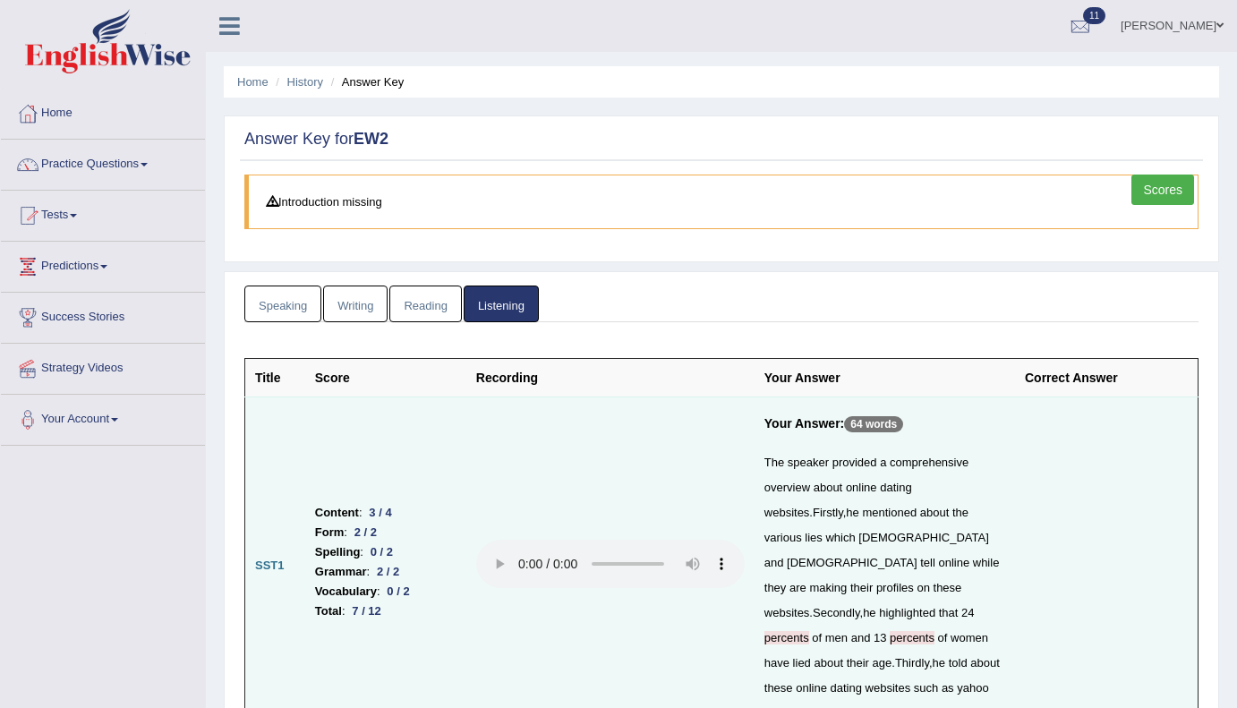
click at [74, 114] on link "Home" at bounding box center [103, 111] width 204 height 45
